Goal: Task Accomplishment & Management: Manage account settings

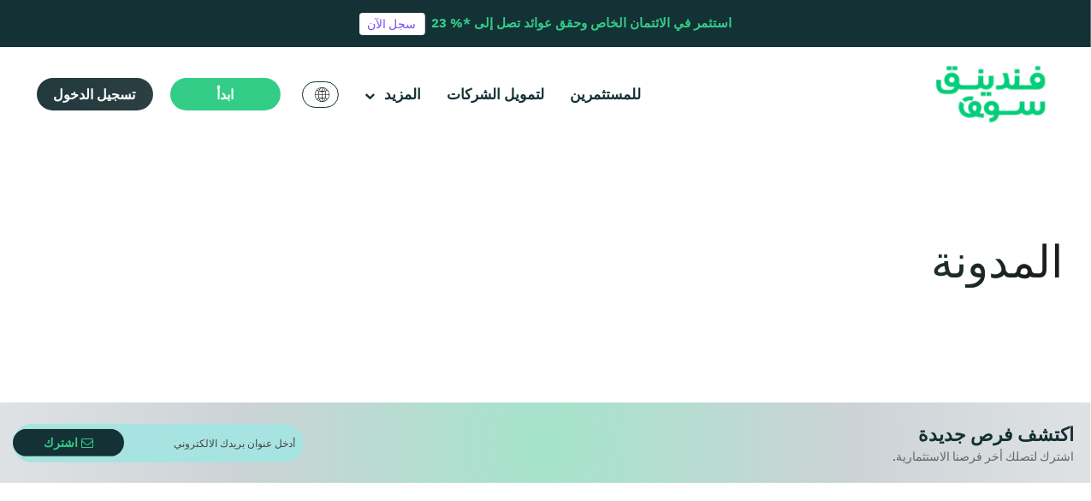
click at [100, 93] on span "تسجيل الدخول" at bounding box center [95, 94] width 82 height 17
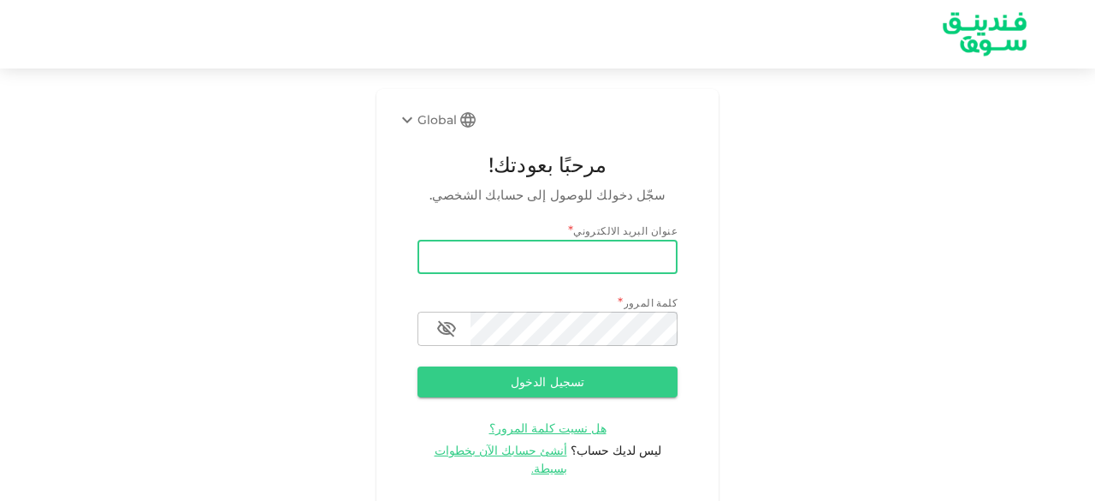
click at [480, 261] on input "email" at bounding box center [548, 257] width 260 height 34
type input "[EMAIL_ADDRESS][DOMAIN_NAME]"
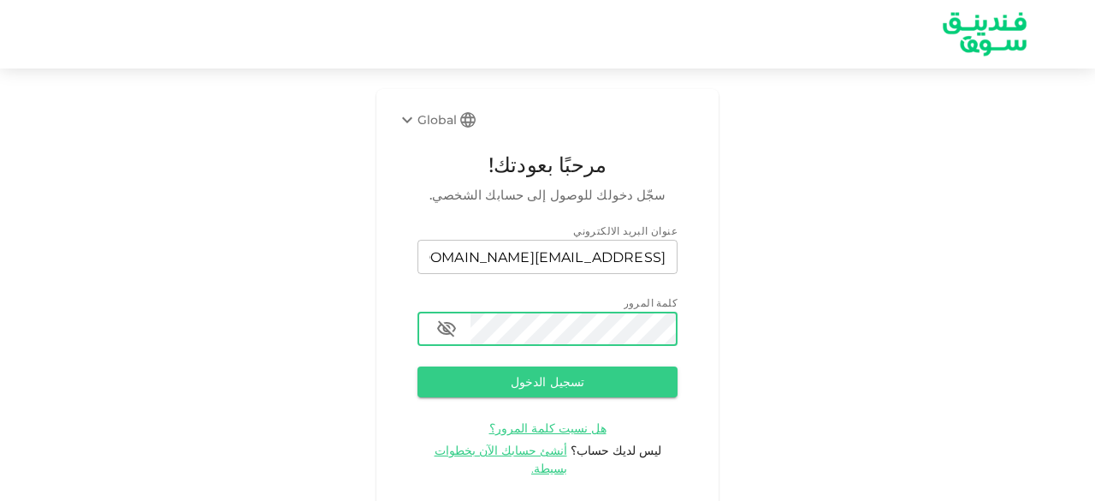
click at [418, 366] on button "تسجيل الدخول" at bounding box center [548, 381] width 260 height 31
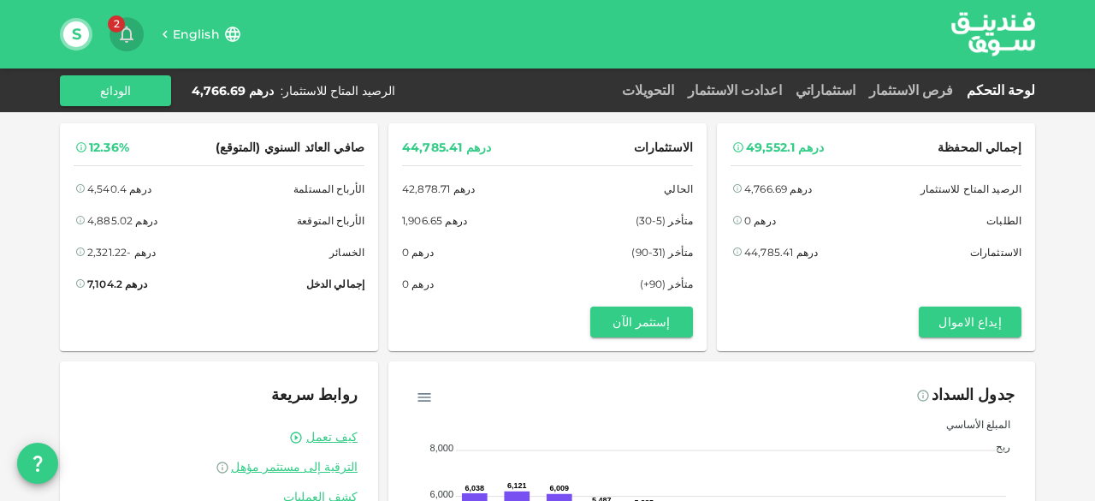
click at [116, 32] on span "2" at bounding box center [116, 23] width 17 height 17
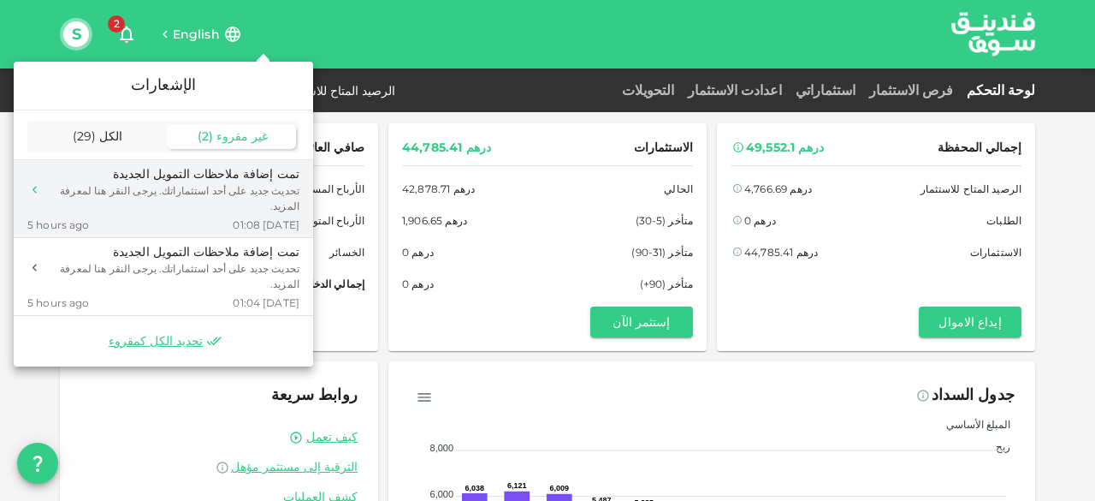
click at [216, 194] on div "تحديث جديد على أحد استثماراتك. يرجى النقر هنا لمعرفة المزيد." at bounding box center [174, 198] width 251 height 31
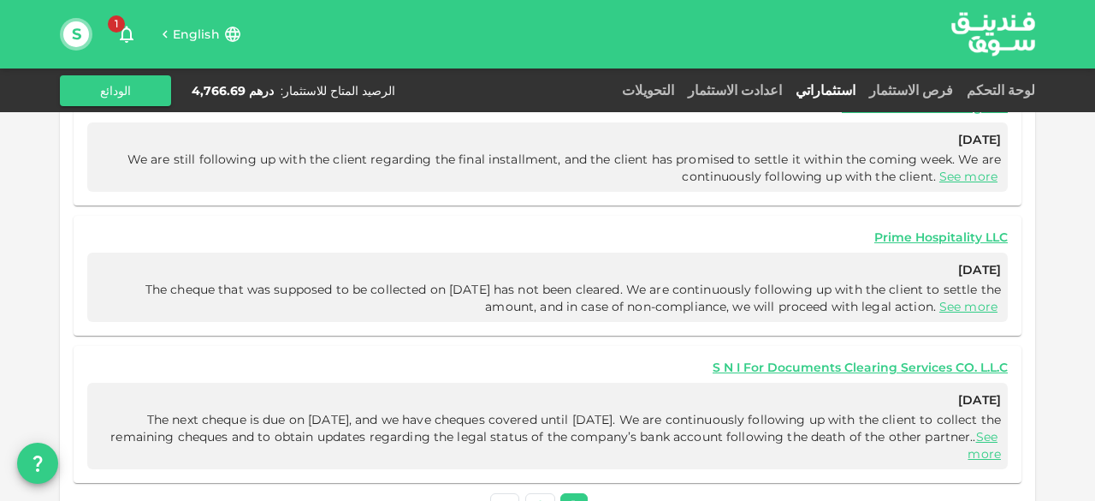
scroll to position [831, 0]
click at [122, 32] on icon "button" at bounding box center [127, 35] width 14 height 17
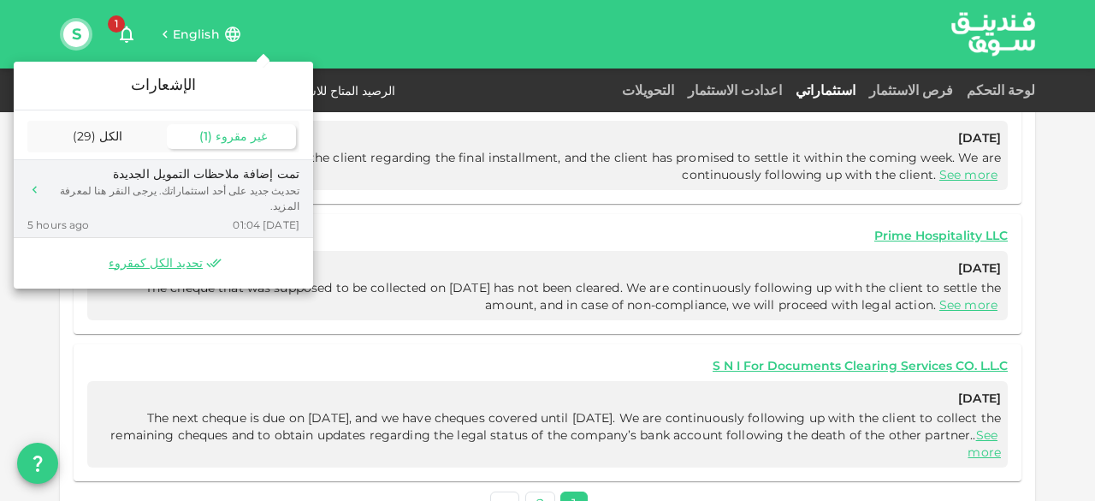
click at [218, 182] on div "تمت إضافة ملاحظات التمويل الجديدة" at bounding box center [174, 174] width 251 height 18
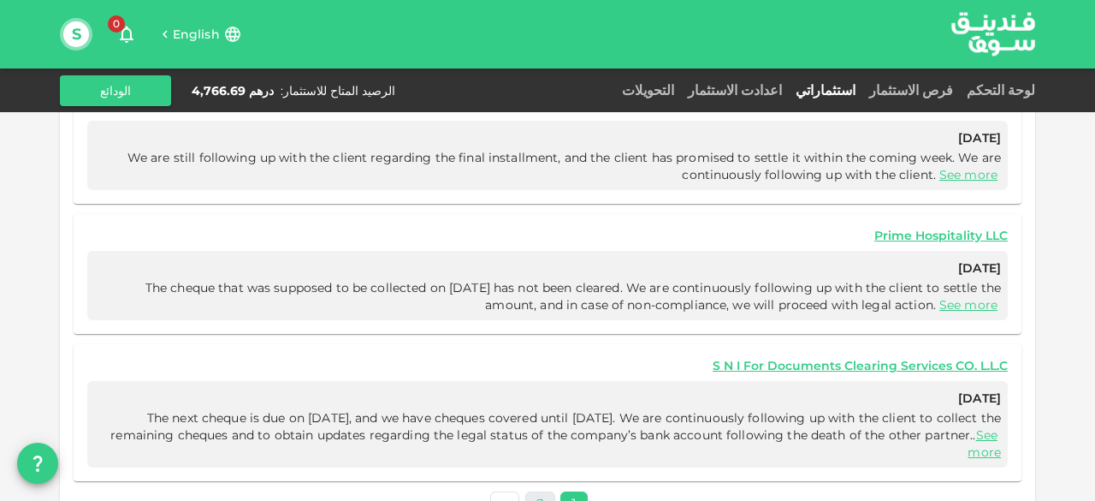
click at [539, 491] on link "2" at bounding box center [540, 503] width 30 height 25
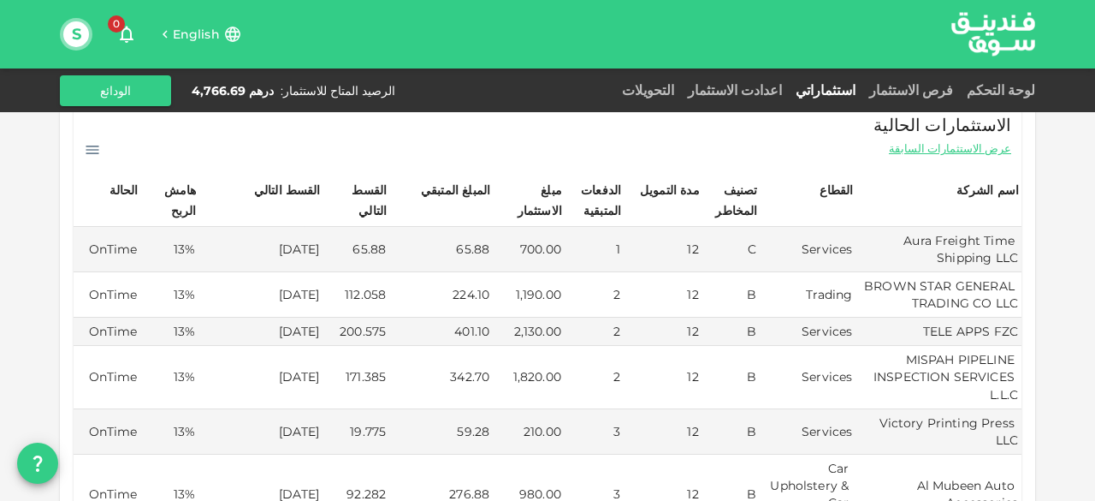
scroll to position [0, 0]
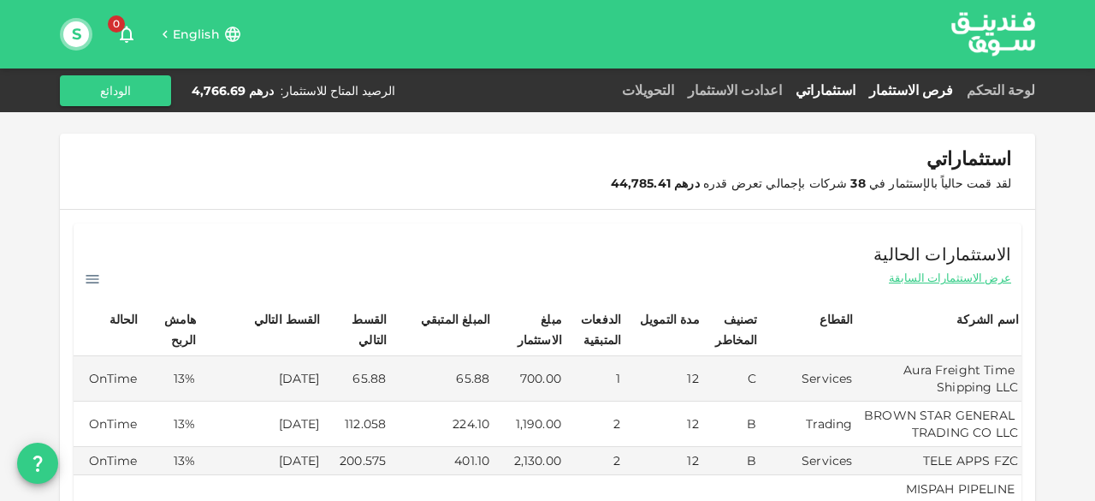
click at [951, 90] on link "فرص الاستثمار" at bounding box center [912, 90] width 98 height 16
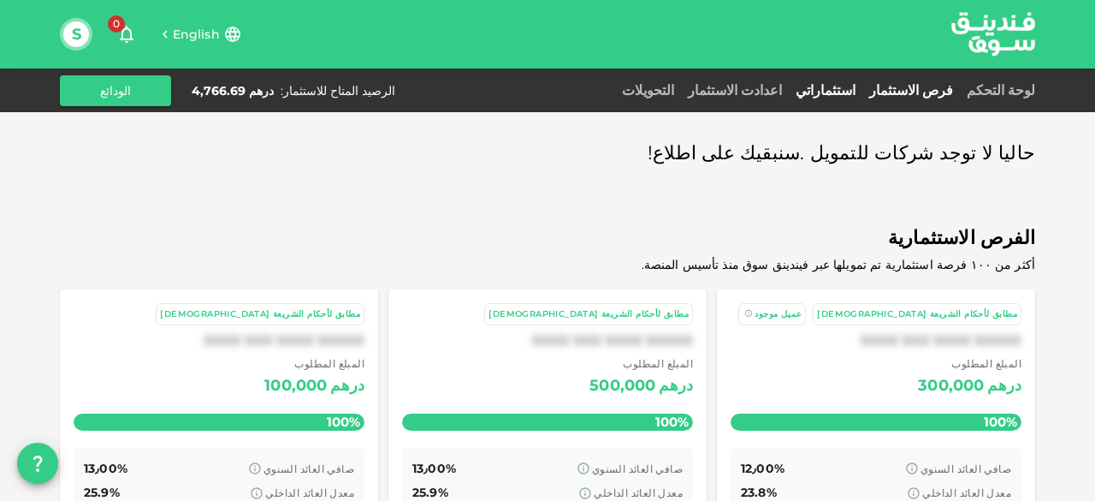
click at [863, 86] on link "استثماراتي" at bounding box center [826, 90] width 74 height 16
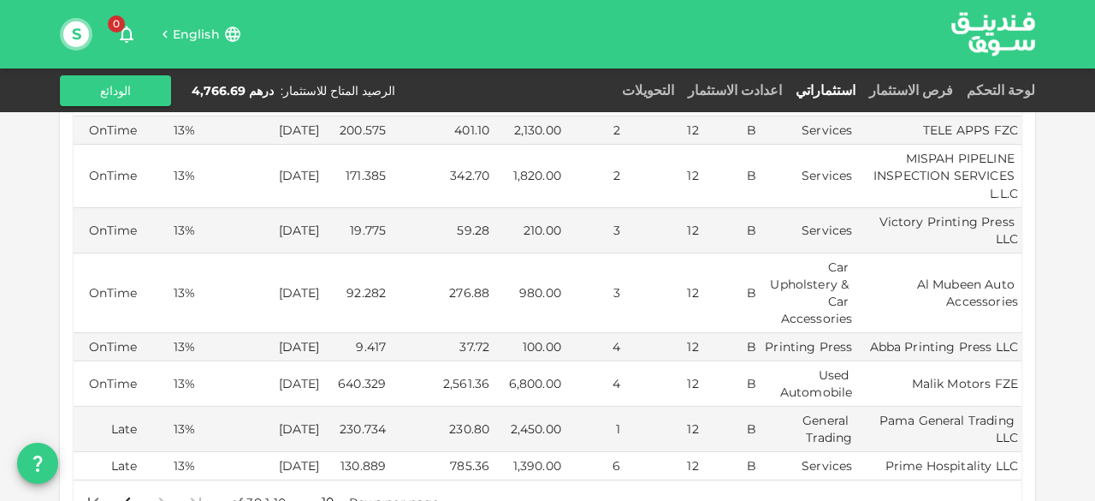
scroll to position [342, 0]
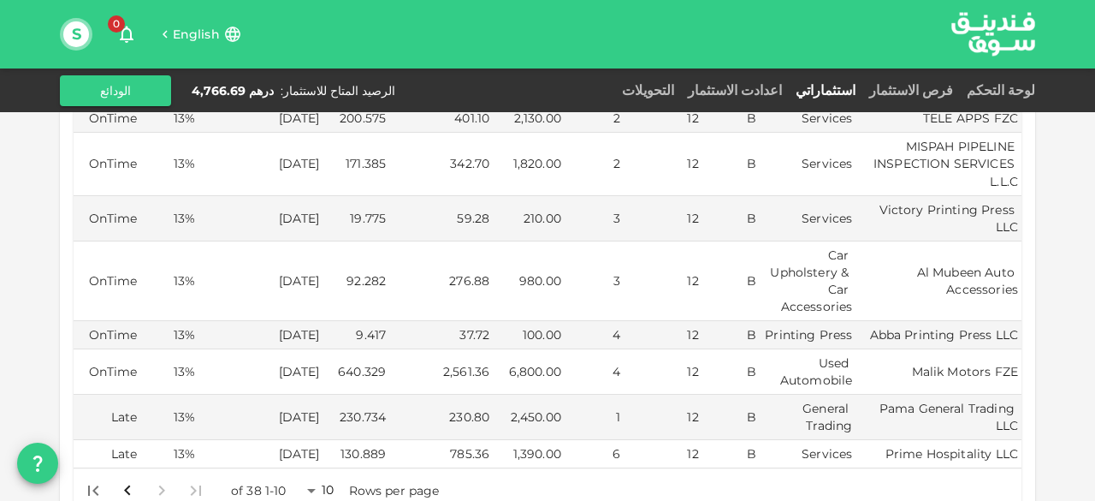
click at [317, 444] on body "English 0 S لوحة التحكم فرص الاستثمار استثماراتي اعدادت الاستثمار التحويلات الر…" at bounding box center [547, 250] width 1095 height 501
click at [318, 440] on li "50" at bounding box center [327, 440] width 51 height 31
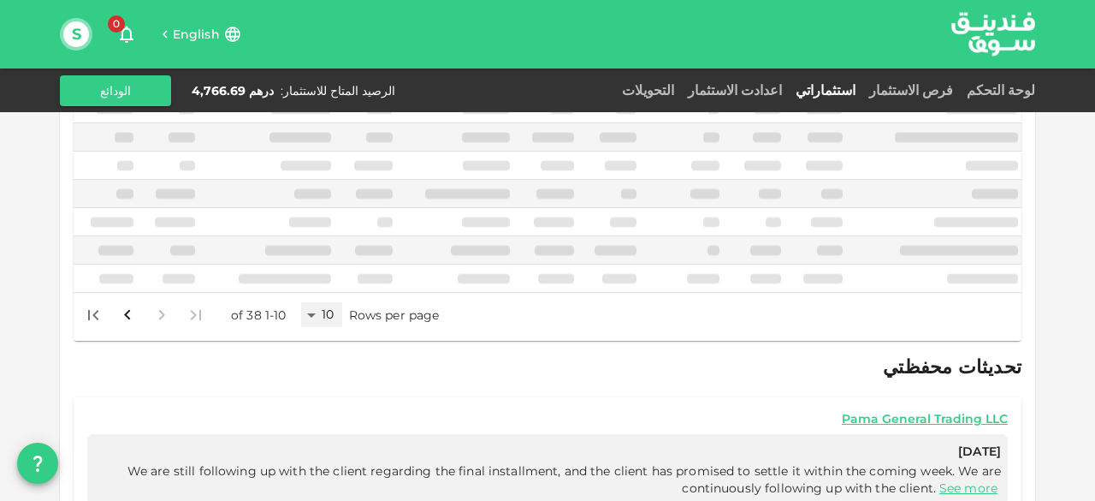
scroll to position [338, 0]
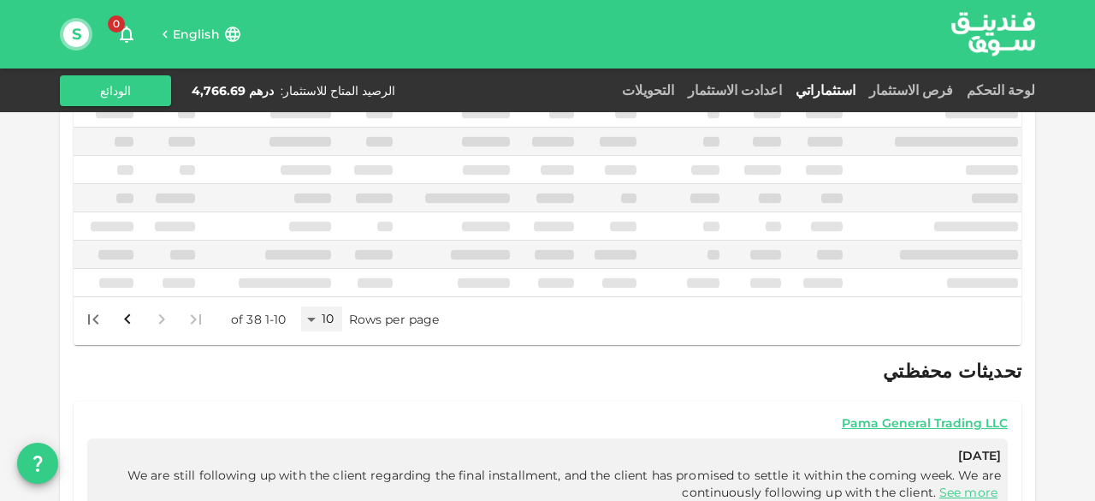
type input "50"
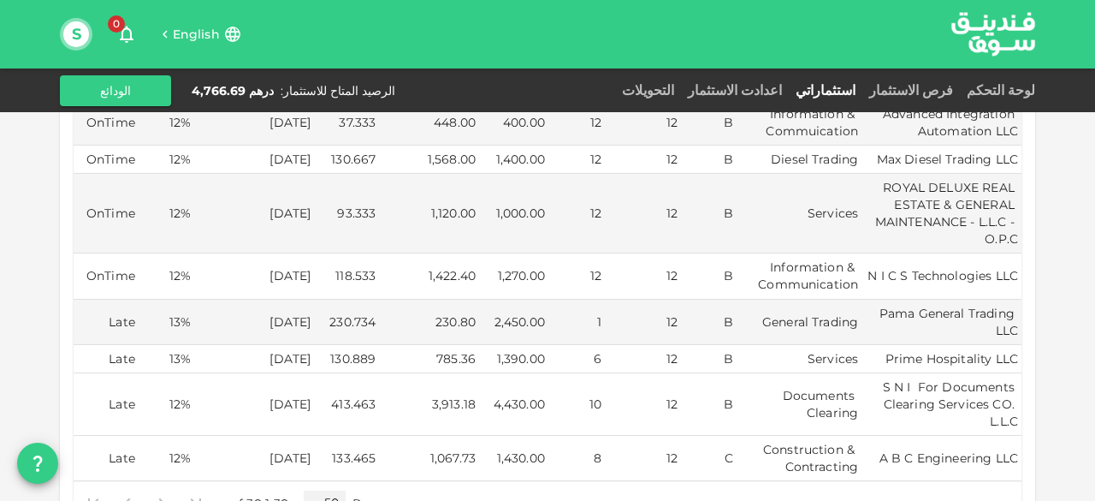
scroll to position [1626, 0]
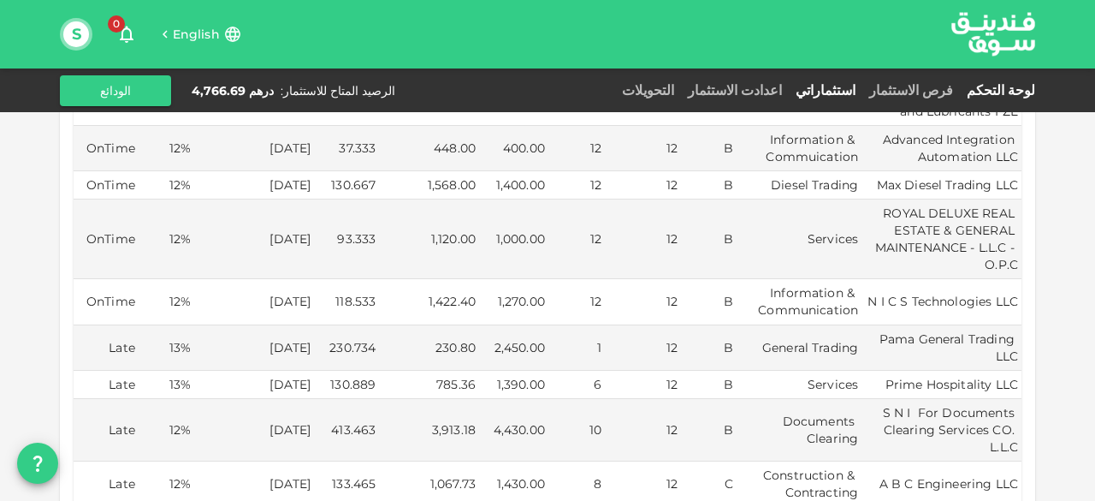
click at [1020, 85] on link "لوحة التحكم" at bounding box center [997, 90] width 75 height 16
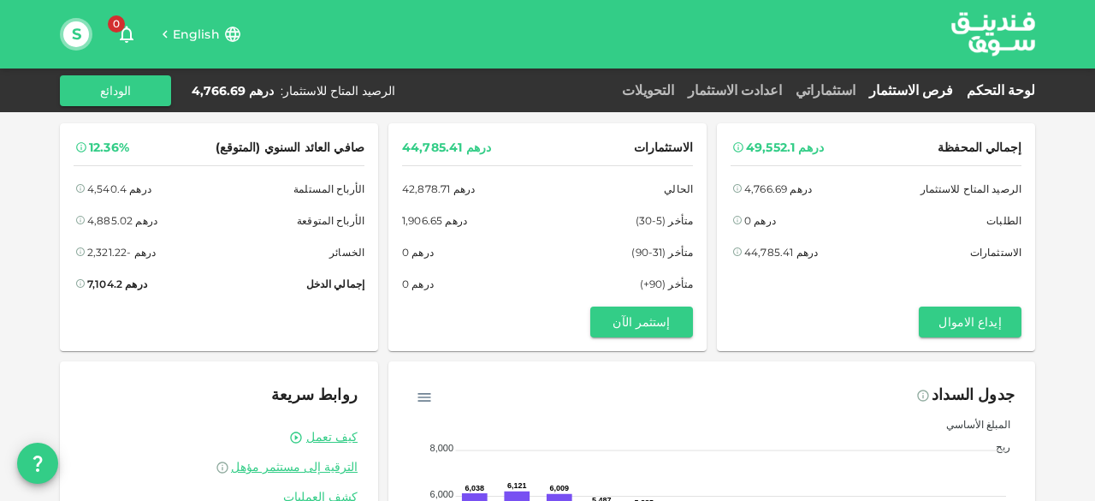
click at [925, 88] on link "فرص الاستثمار" at bounding box center [912, 90] width 98 height 16
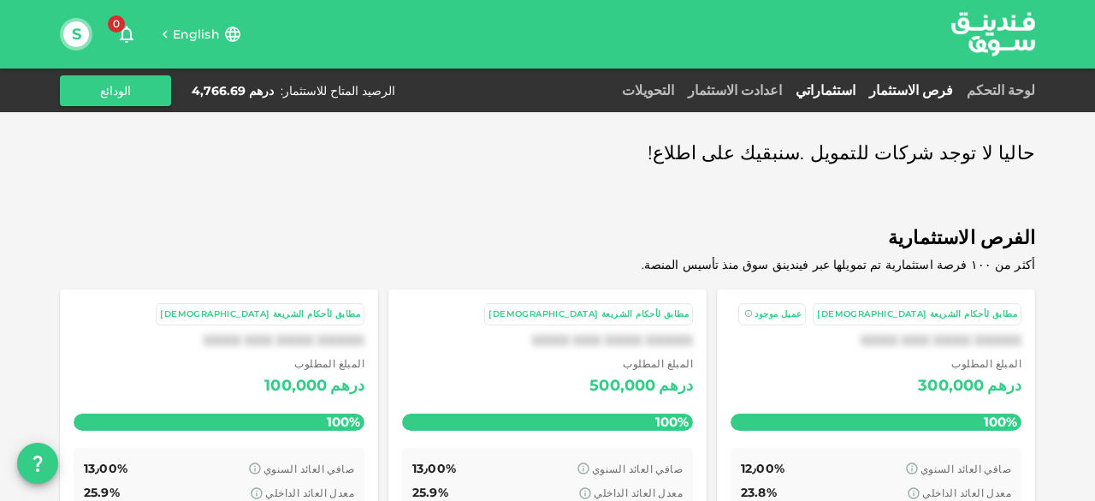
click at [863, 93] on link "استثماراتي" at bounding box center [826, 90] width 74 height 16
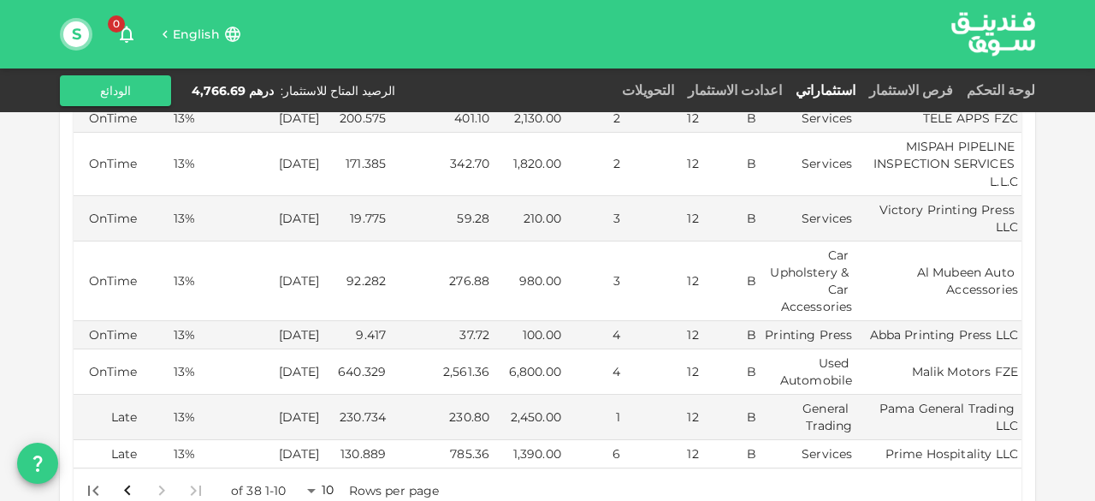
scroll to position [428, 0]
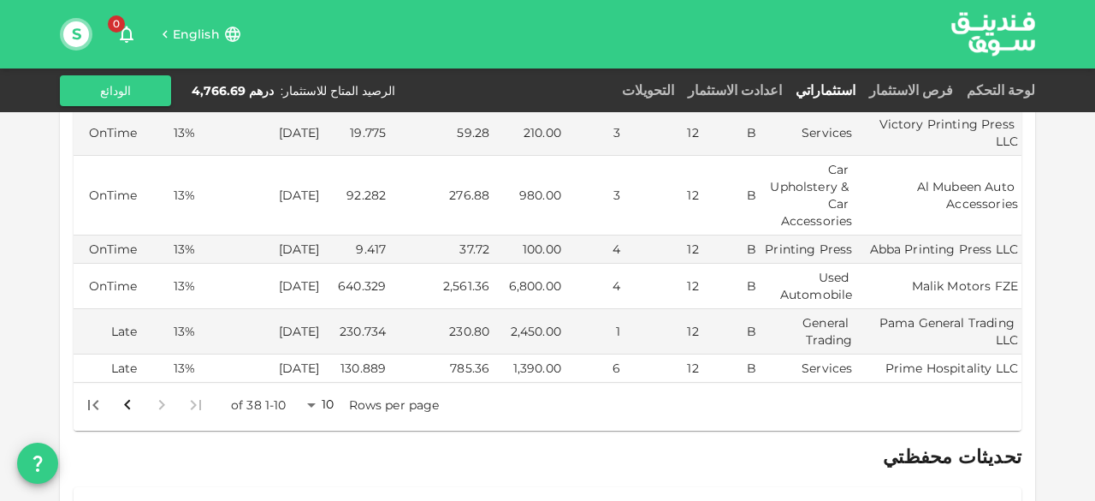
click at [317, 367] on body "English 0 S لوحة التحكم فرص الاستثمار استثماراتي اعدادت الاستثمار التحويلات الر…" at bounding box center [547, 250] width 1095 height 501
click at [336, 440] on li "50" at bounding box center [327, 440] width 51 height 31
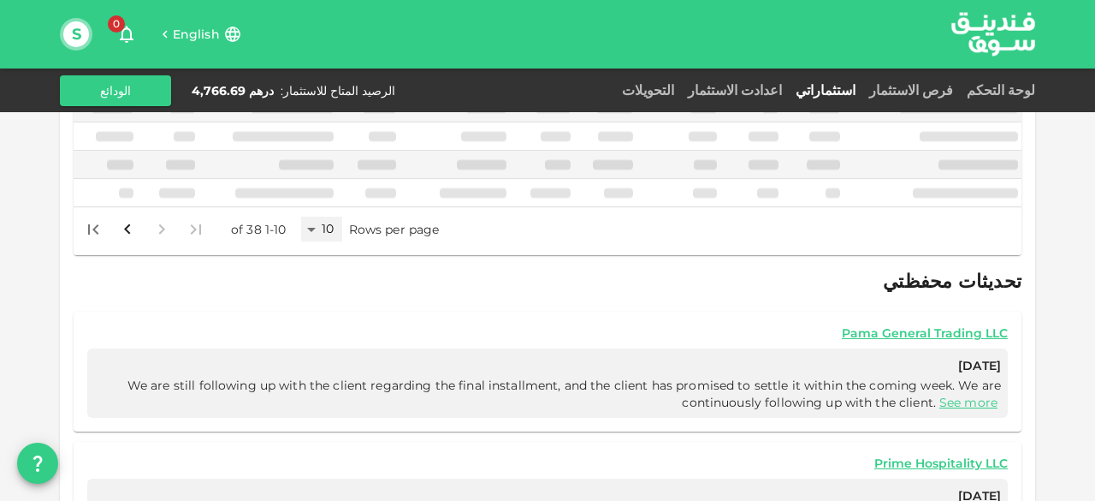
scroll to position [406, 0]
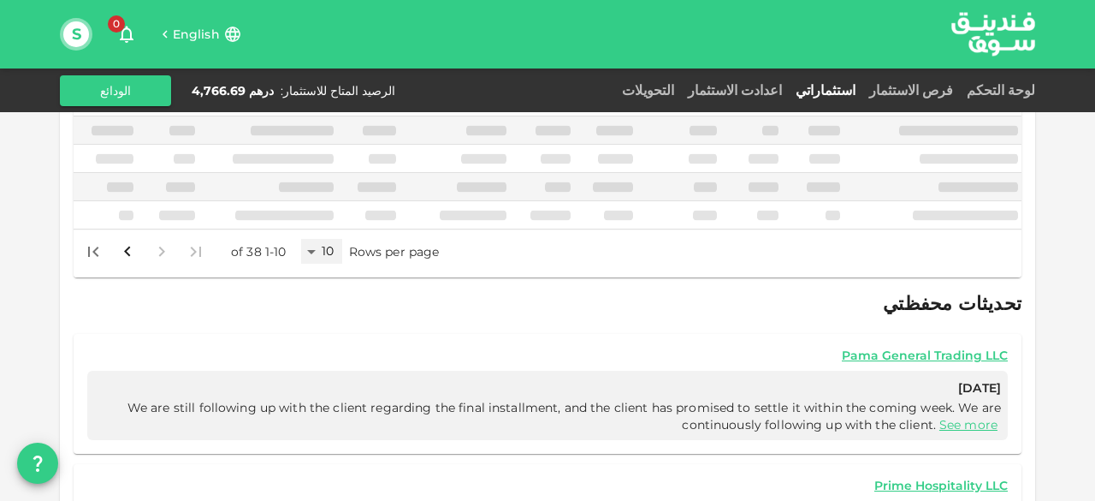
type input "50"
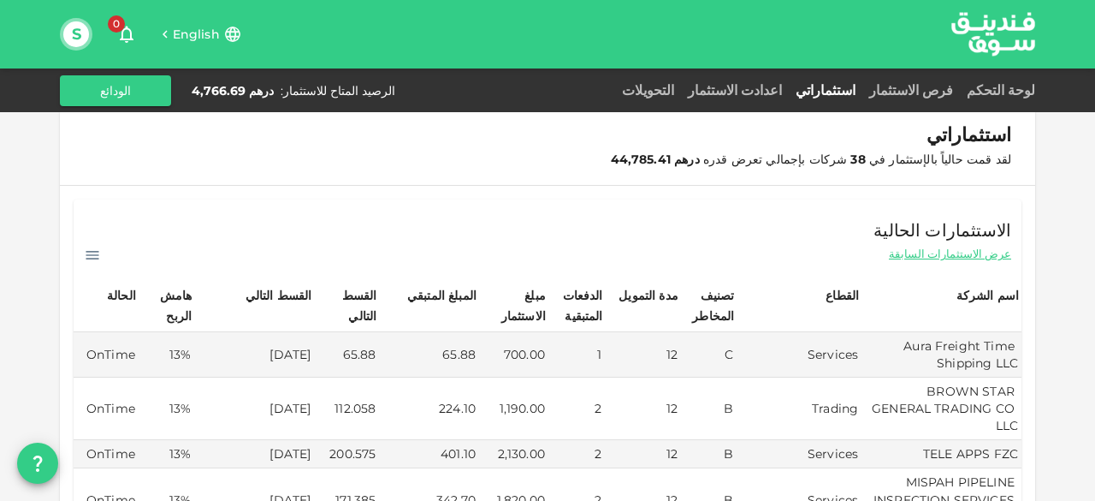
scroll to position [0, 0]
